Goal: Task Accomplishment & Management: Complete application form

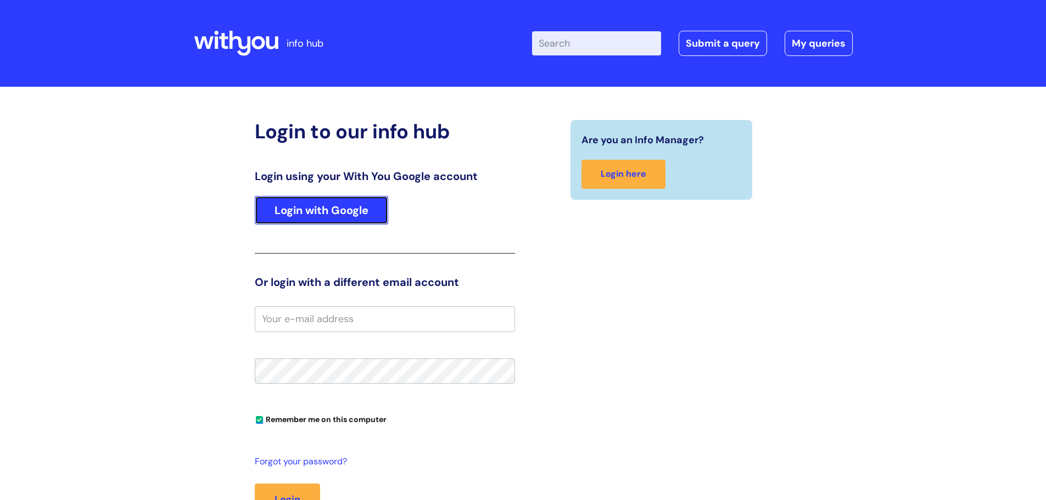
click at [350, 216] on link "Login with Google" at bounding box center [321, 210] width 133 height 29
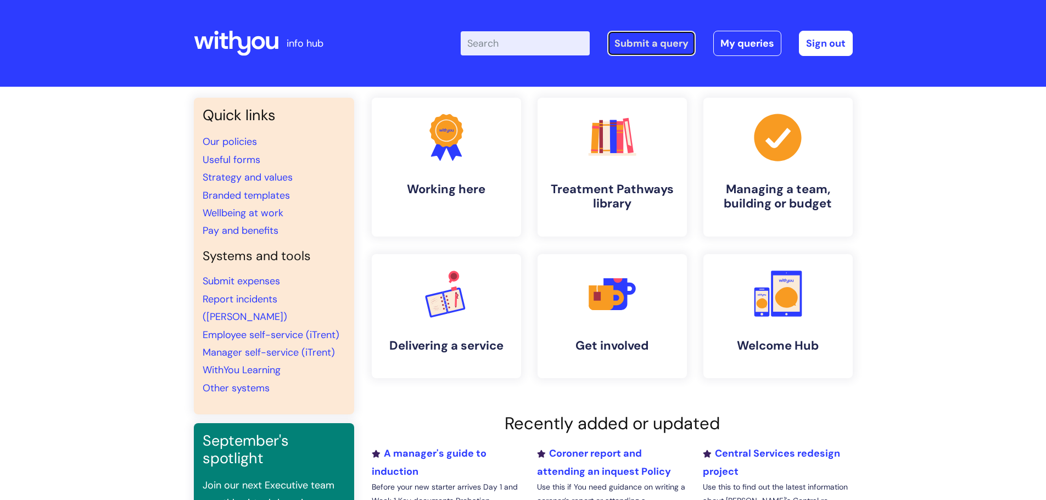
click at [657, 47] on link "Submit a query" at bounding box center [651, 43] width 88 height 25
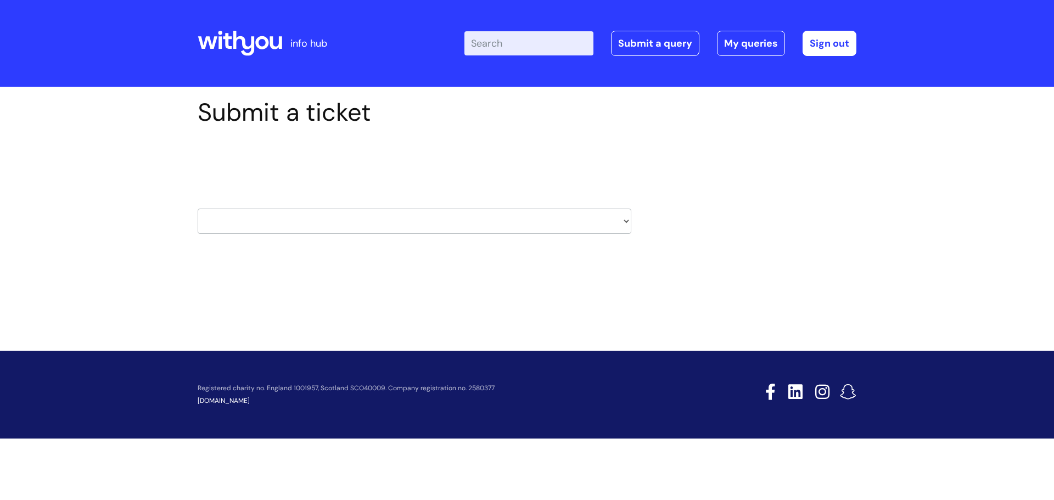
click at [300, 216] on select "HR / People IT and Support Clinical Drug Alerts Finance Accounts Data Support T…" at bounding box center [415, 221] width 434 height 25
select select "it_and_support"
click at [198, 209] on select "HR / People IT and Support Clinical Drug Alerts Finance Accounts Data Support T…" at bounding box center [415, 221] width 434 height 25
click at [615, 249] on div "Select issue type HR / People IT and Support Clinical Drug Alerts Finance Accou…" at bounding box center [415, 193] width 434 height 114
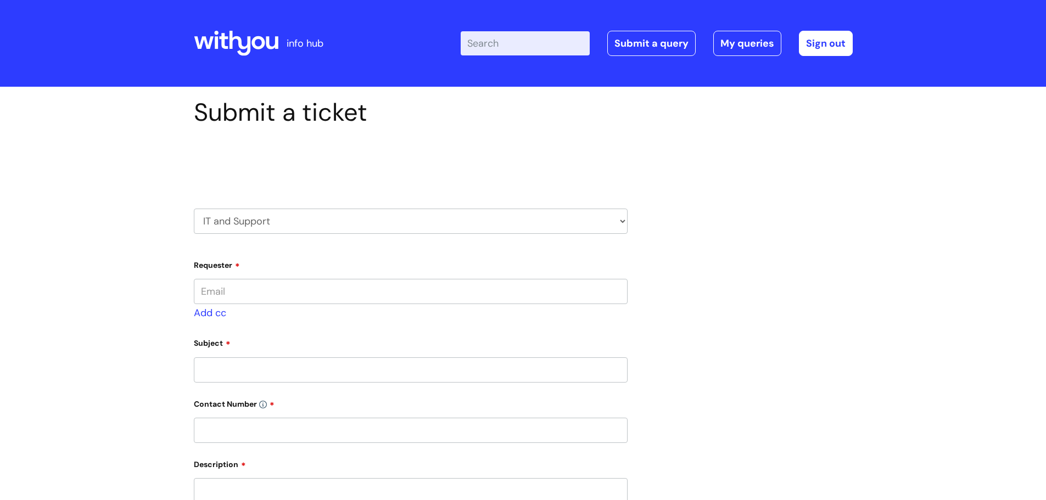
type input "[PERSON_NAME][EMAIL_ADDRESS][PERSON_NAME][DOMAIN_NAME]"
select select "80004157237"
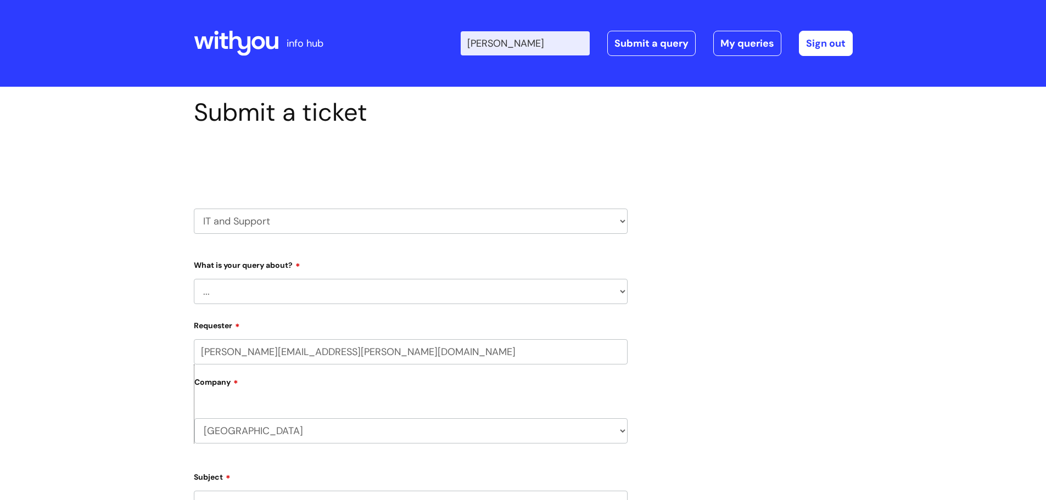
type input "[PERSON_NAME]"
drag, startPoint x: 0, startPoint y: 0, endPoint x: 246, endPoint y: 294, distance: 383.0
click at [246, 294] on select "... Mobile Phone Reset & MFA Accounts, Starters and Leavers IT Hardware issue I…" at bounding box center [411, 291] width 434 height 25
click at [194, 279] on select "... Mobile Phone Reset & MFA Accounts, Starters and Leavers IT Hardware issue I…" at bounding box center [411, 291] width 434 height 25
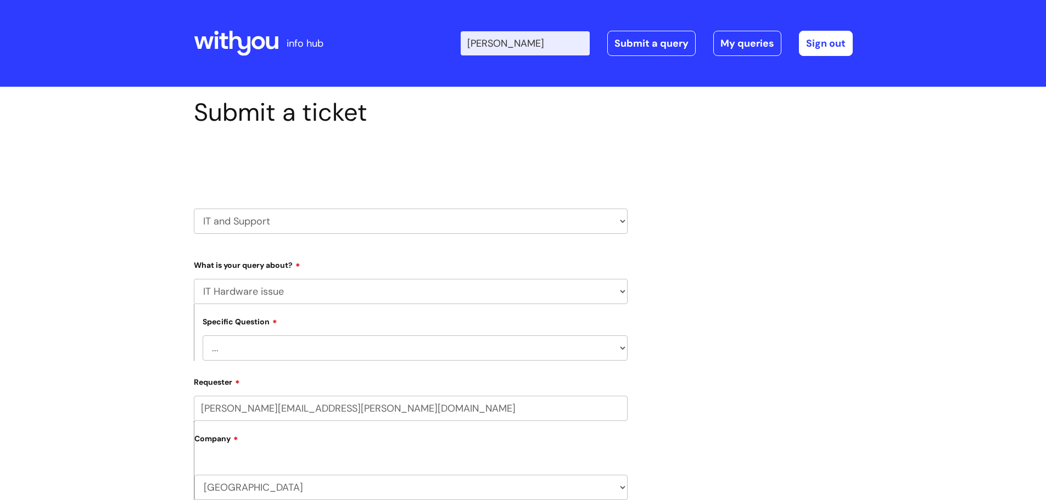
click at [256, 294] on select "... Mobile Phone Reset & MFA Accounts, Starters and Leavers IT Hardware issue I…" at bounding box center [411, 291] width 434 height 25
select select "I need help logging in"
click at [194, 279] on select "... Mobile Phone Reset & MFA Accounts, Starters and Leavers IT Hardware issue I…" at bounding box center [411, 291] width 434 height 25
click at [248, 349] on select "... I need help logging into my laptop/chromebook I need access or help logging…" at bounding box center [415, 347] width 425 height 25
select select "I need help logging into my laptop/chromebook"
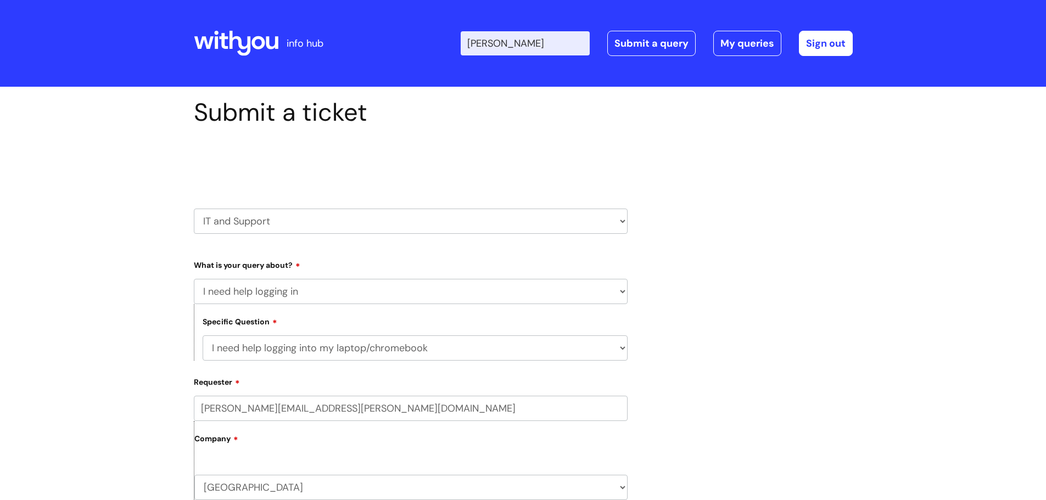
click at [203, 335] on select "... I need help logging into my laptop/chromebook I need access or help logging…" at bounding box center [415, 347] width 425 height 25
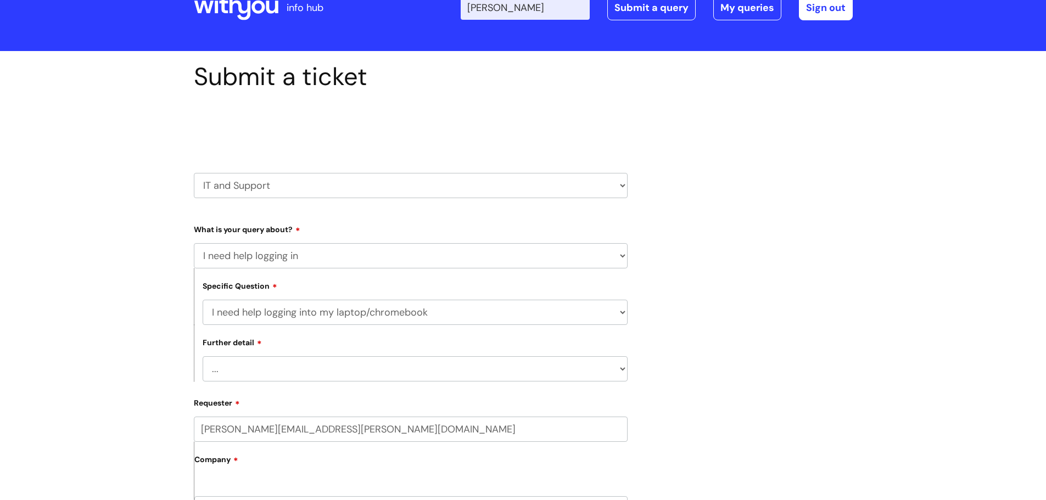
scroll to position [55, 0]
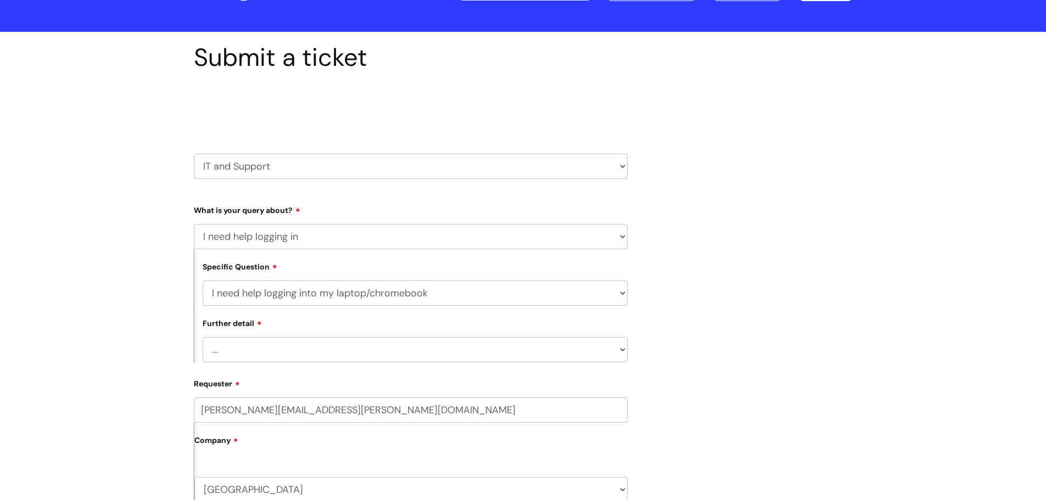
click at [253, 354] on select "... I need help with my Single Sign On password" at bounding box center [415, 349] width 425 height 25
click at [257, 349] on select "... I need help with my Single Sign On password" at bounding box center [415, 349] width 425 height 25
select select "I need help with my Single Sign On password"
click at [203, 337] on select "... I need help with my Single Sign On password" at bounding box center [415, 349] width 425 height 25
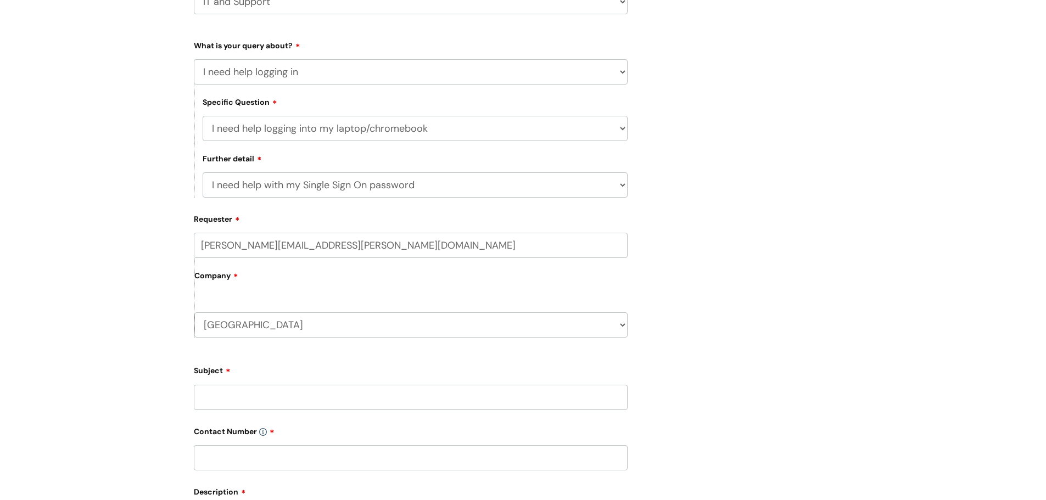
scroll to position [329, 0]
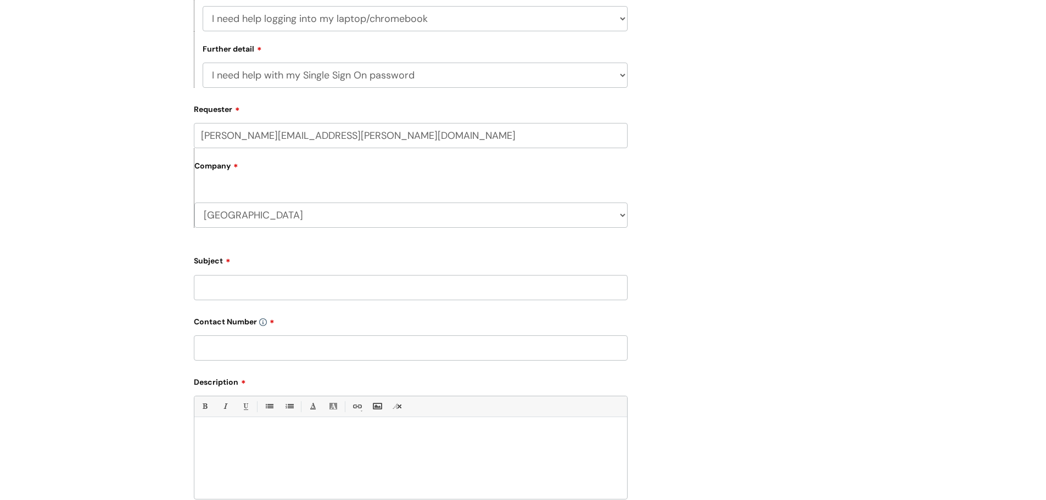
click at [251, 284] on input "Subject" at bounding box center [411, 287] width 434 height 25
type input "Colleague Password Not Working"
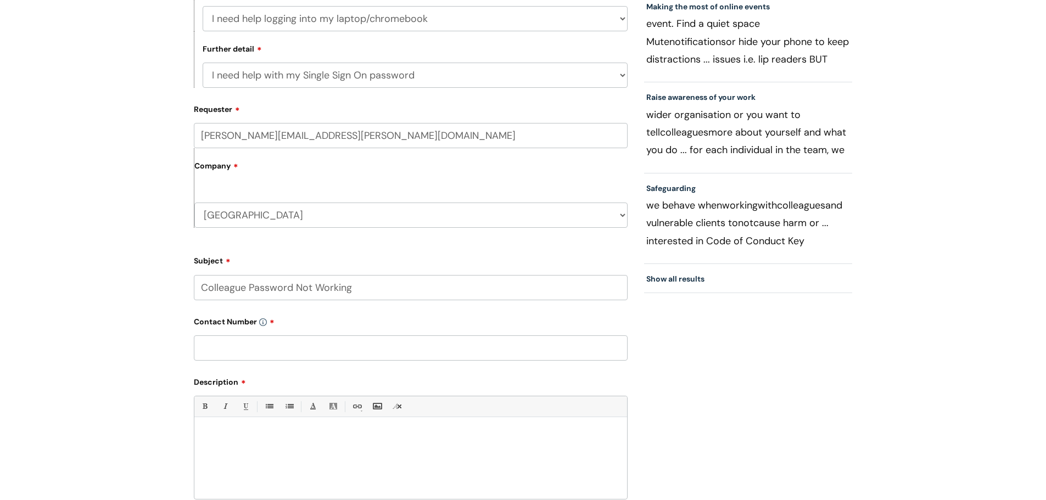
click at [259, 347] on input "text" at bounding box center [411, 347] width 434 height 25
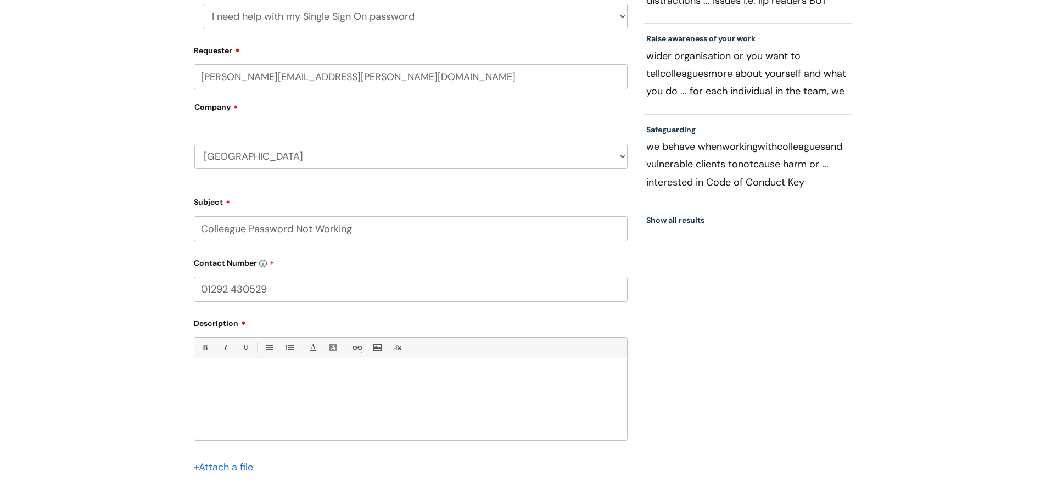
scroll to position [494, 0]
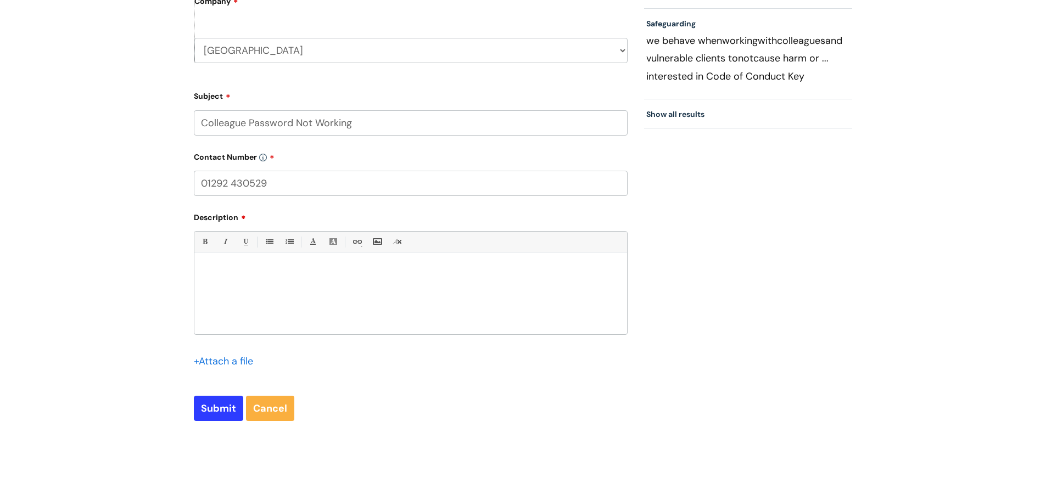
type input "01292 430529"
click at [390, 287] on div at bounding box center [410, 297] width 433 height 76
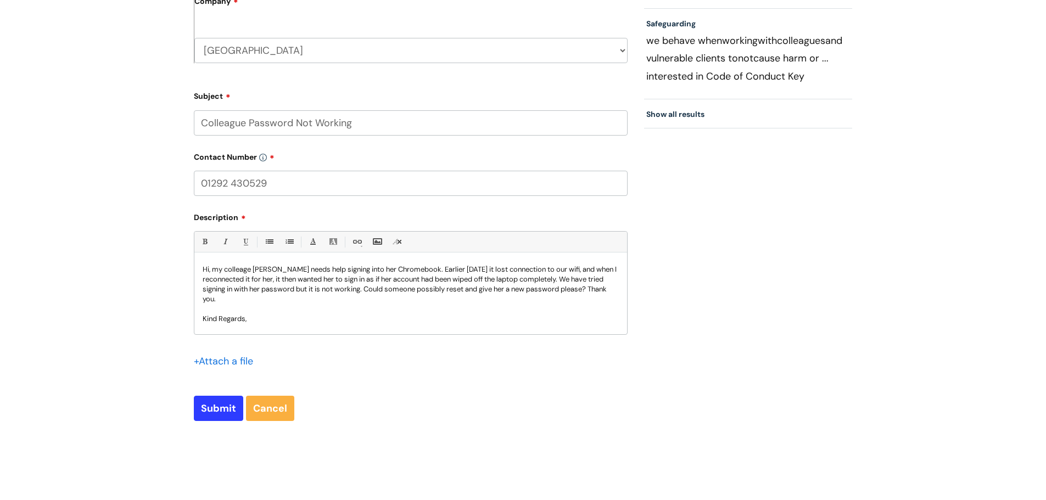
scroll to position [0, 0]
click at [216, 272] on p "Hi, my colleage [PERSON_NAME] needs help signing into her Chromebook. Earlier […" at bounding box center [411, 287] width 416 height 40
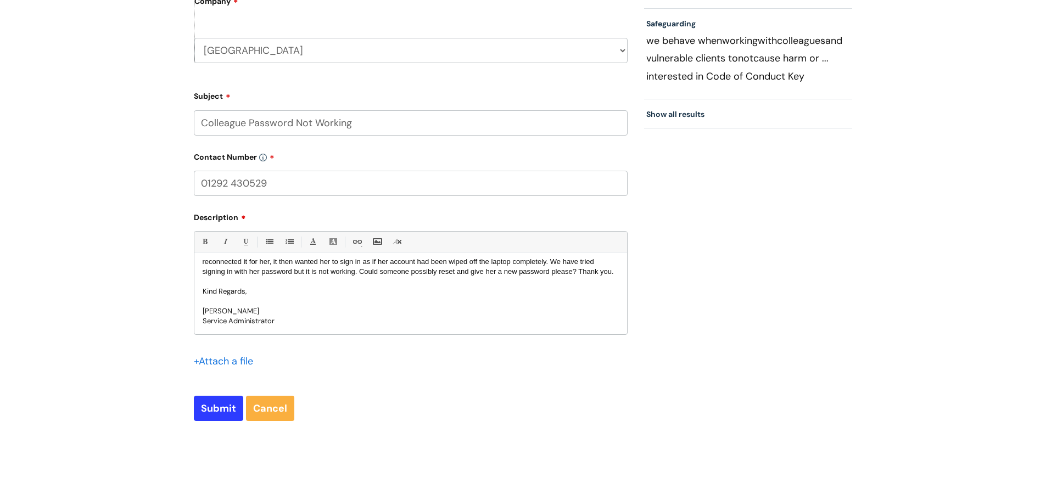
scroll to position [50, 0]
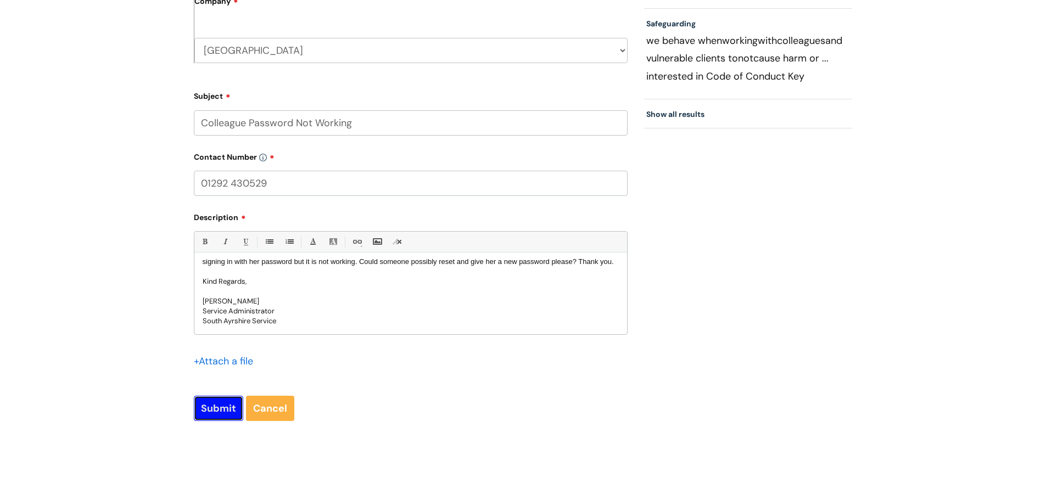
click at [226, 409] on input "Submit" at bounding box center [218, 408] width 49 height 25
type input "Please Wait..."
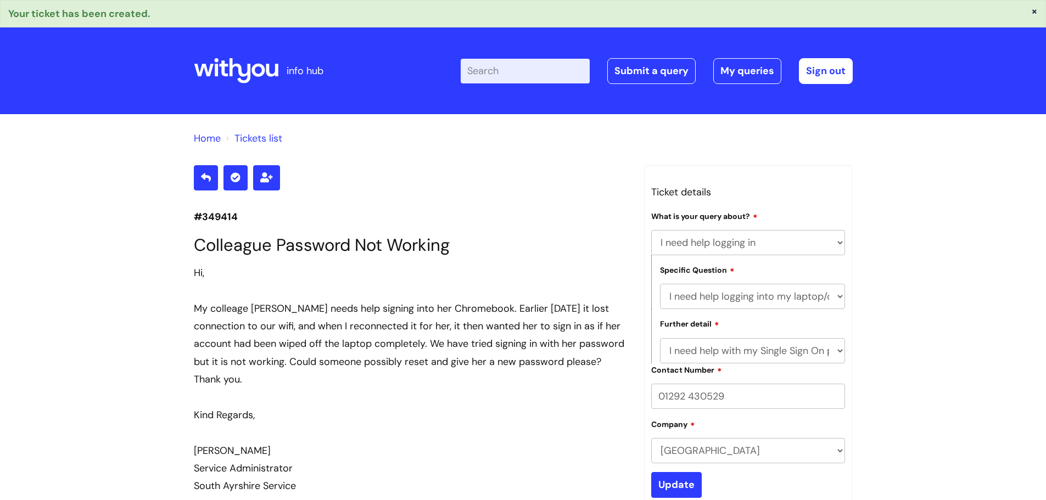
select select "I need help logging in"
select select "I need help logging into my laptop/chromebook"
select select "I need help with my Single Sign On password"
